Goal: Obtain resource: Obtain resource

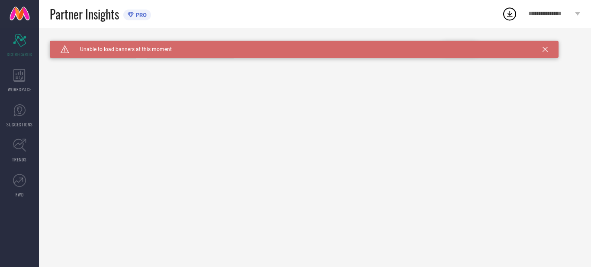
type input "All"
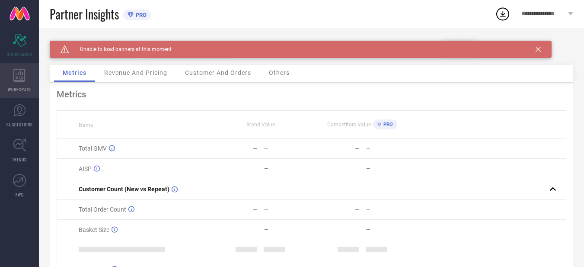
click at [25, 85] on div "WORKSPACE" at bounding box center [19, 80] width 39 height 35
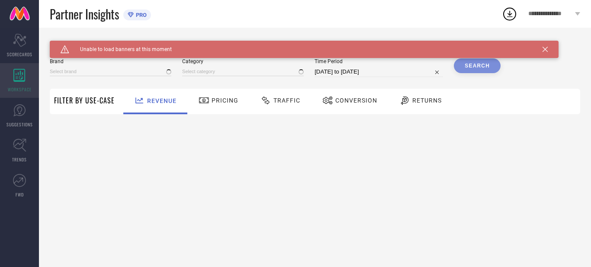
type input "[PERSON_NAME]"
type input "All"
click at [25, 85] on div "WORKSPACE" at bounding box center [19, 80] width 39 height 35
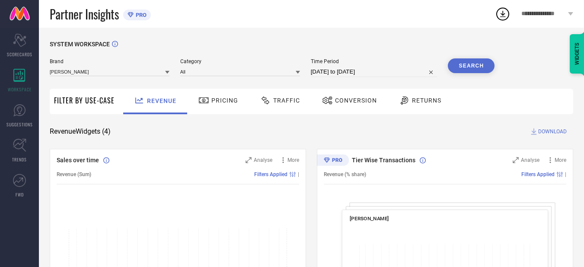
click at [330, 107] on div "Conversion" at bounding box center [349, 100] width 59 height 15
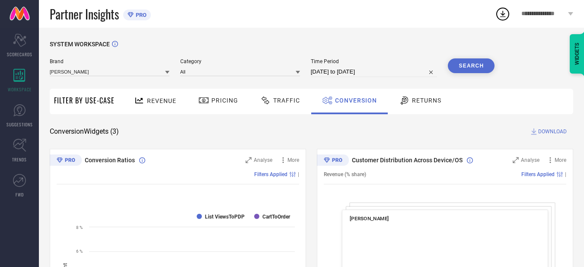
click at [335, 107] on div "Conversion" at bounding box center [349, 100] width 59 height 15
click at [358, 72] on input "[DATE] to [DATE]" at bounding box center [374, 72] width 127 height 10
select select "8"
select select "2025"
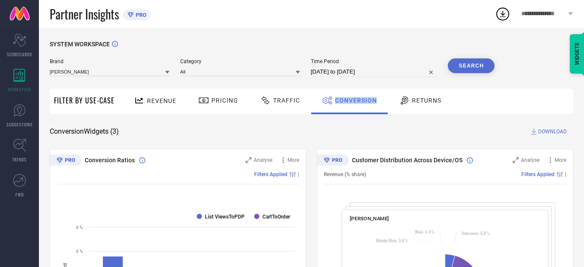
select select "9"
select select "2025"
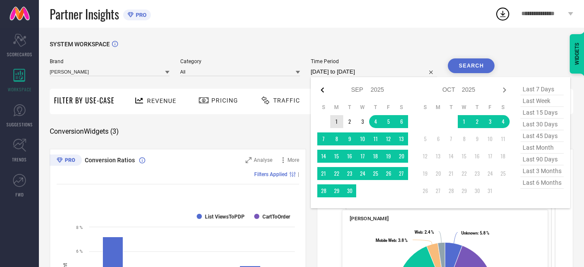
click at [325, 91] on icon at bounding box center [322, 90] width 10 height 10
select select "7"
select select "2025"
select select "8"
select select "2025"
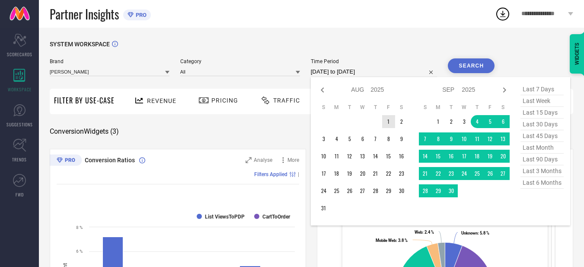
type input "After 01-08-2025"
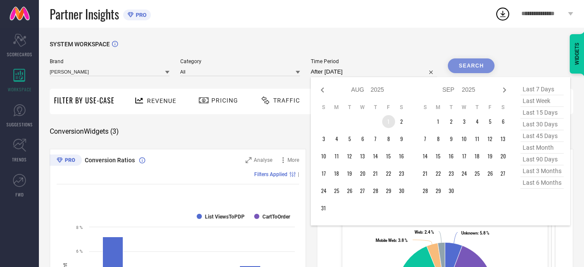
click at [386, 120] on td "1" at bounding box center [388, 121] width 13 height 13
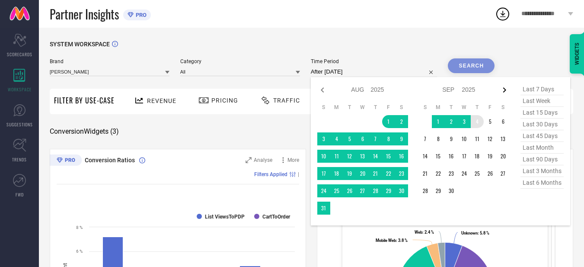
click at [506, 92] on icon at bounding box center [504, 89] width 3 height 5
select select "8"
select select "2025"
select select "9"
select select "2025"
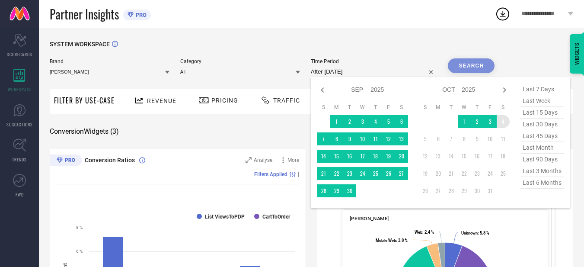
type input "01-08-2025 to 04-10-2025"
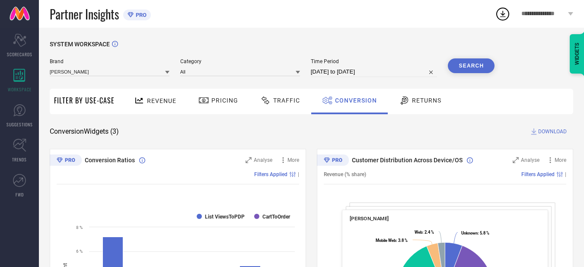
click at [485, 67] on button "Search" at bounding box center [471, 65] width 47 height 15
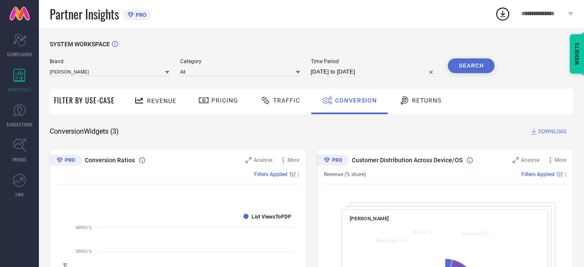
click at [477, 68] on button "Search" at bounding box center [471, 65] width 47 height 15
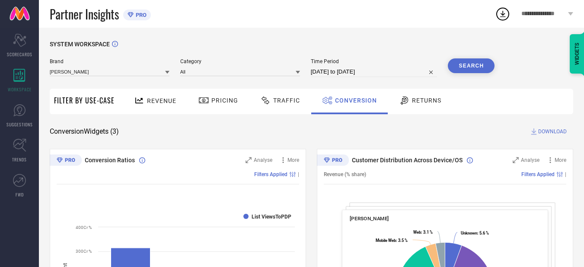
click at [546, 131] on span "DOWNLOAD" at bounding box center [552, 131] width 29 height 9
click at [505, 17] on icon at bounding box center [503, 14] width 16 height 16
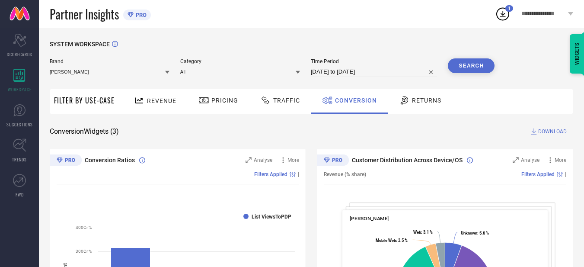
click at [356, 100] on span "Conversion" at bounding box center [356, 100] width 42 height 7
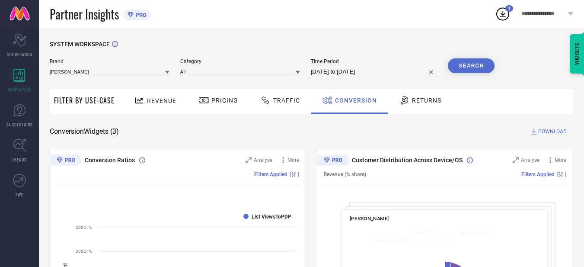
click at [345, 106] on div "Conversion" at bounding box center [349, 100] width 59 height 15
click at [481, 70] on button "Search" at bounding box center [471, 65] width 47 height 15
click at [472, 65] on button "Search" at bounding box center [471, 65] width 47 height 15
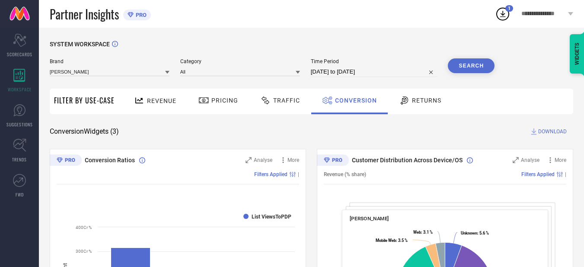
click at [544, 132] on span "DOWNLOAD" at bounding box center [552, 131] width 29 height 9
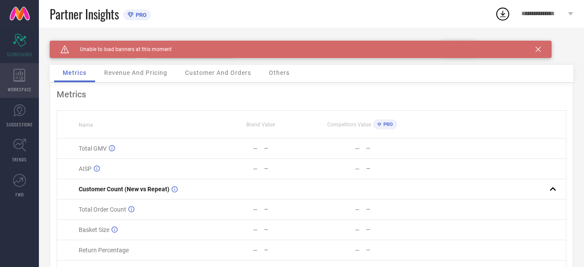
click at [27, 86] on span "WORKSPACE" at bounding box center [20, 89] width 24 height 6
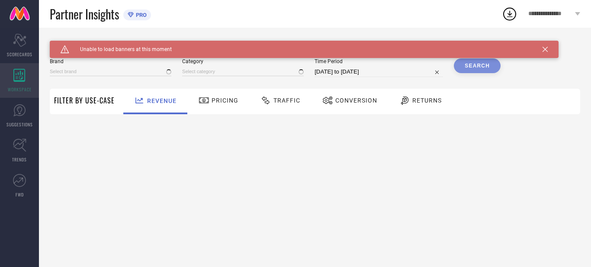
type input "[PERSON_NAME]"
type input "All"
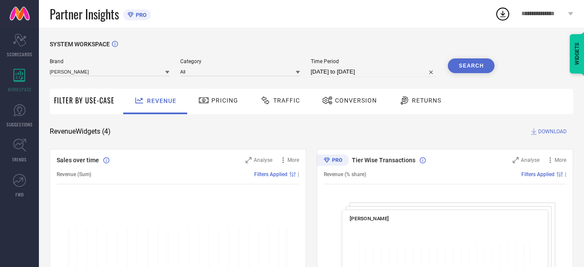
click at [27, 86] on span "WORKSPACE" at bounding box center [20, 89] width 24 height 6
click at [352, 102] on span "Conversion" at bounding box center [356, 100] width 42 height 7
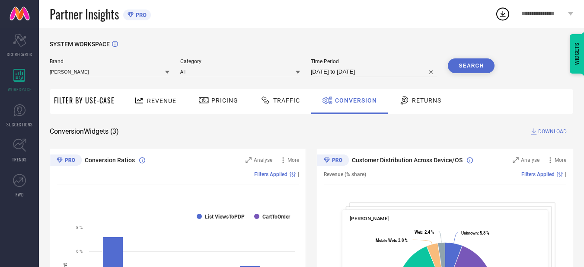
click at [542, 132] on span "DOWNLOAD" at bounding box center [552, 131] width 29 height 9
click at [506, 18] on icon at bounding box center [503, 14] width 16 height 16
click at [505, 15] on icon at bounding box center [503, 14] width 16 height 16
click at [501, 17] on icon at bounding box center [503, 14] width 16 height 16
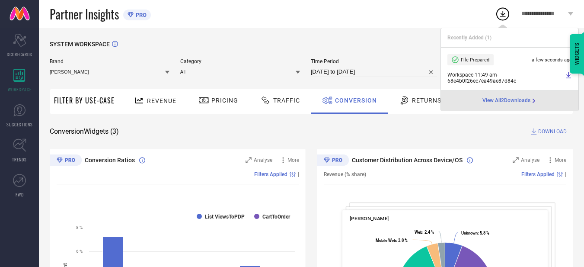
click at [501, 17] on icon at bounding box center [503, 14] width 16 height 16
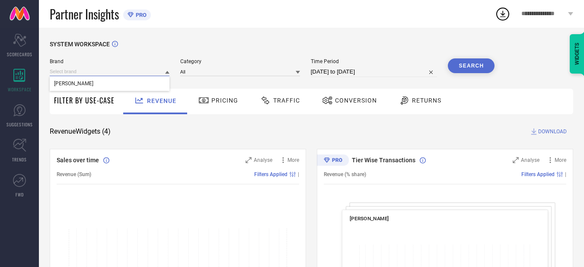
click at [138, 71] on input at bounding box center [110, 71] width 120 height 9
click at [121, 86] on div "[PERSON_NAME]" at bounding box center [110, 83] width 120 height 15
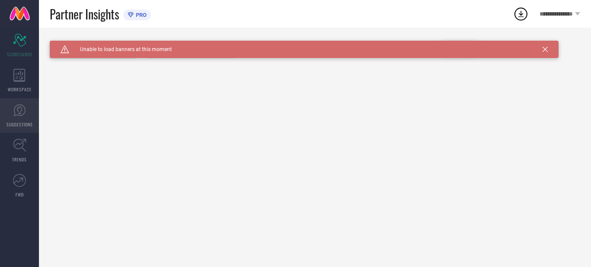
type input "All"
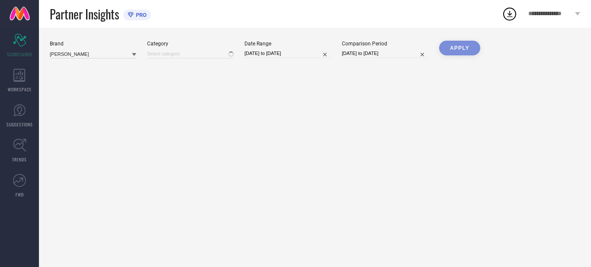
type input "All"
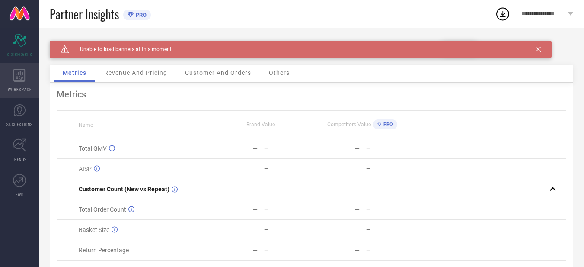
click at [20, 74] on icon at bounding box center [19, 75] width 12 height 13
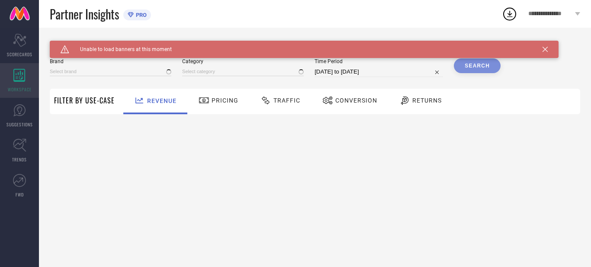
type input "[PERSON_NAME]"
type input "All"
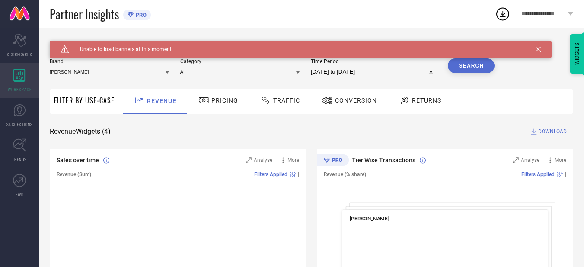
click at [20, 74] on icon at bounding box center [19, 75] width 12 height 13
click at [196, 103] on div "Pricing" at bounding box center [218, 100] width 44 height 15
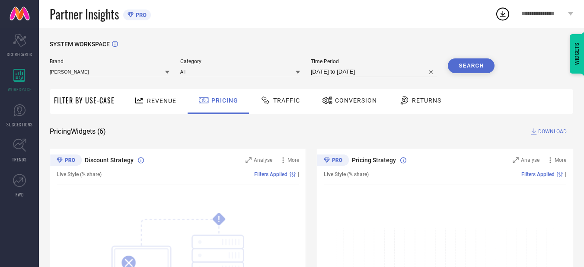
click at [291, 103] on span "Traffic" at bounding box center [286, 100] width 27 height 7
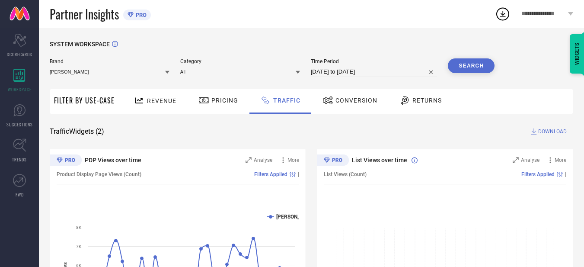
click at [336, 100] on span "Conversion" at bounding box center [357, 100] width 42 height 7
